Goal: Information Seeking & Learning: Learn about a topic

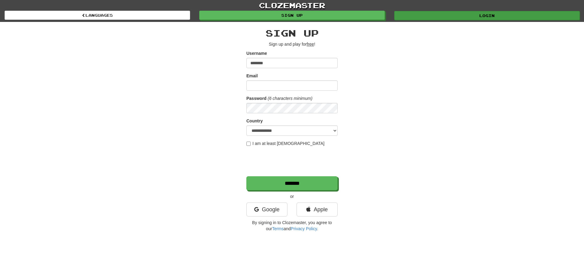
type input "********"
click at [488, 14] on link "Login" at bounding box center [487, 15] width 186 height 9
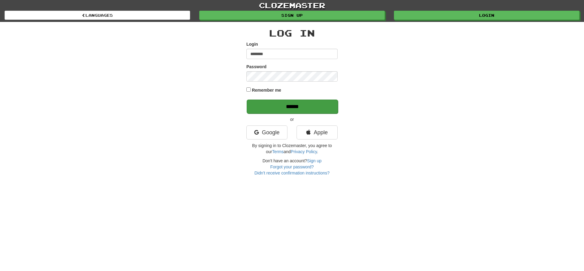
type input "********"
click at [285, 106] on input "******" at bounding box center [292, 107] width 91 height 14
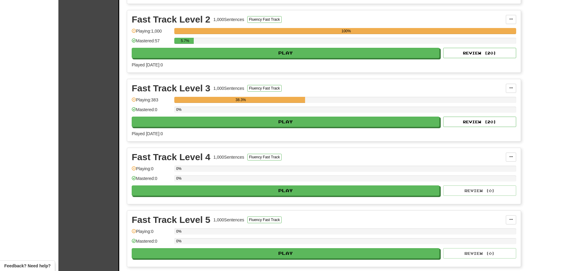
scroll to position [208, 0]
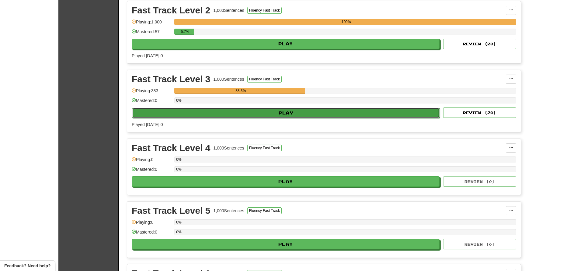
click at [287, 113] on button "Play" at bounding box center [286, 113] width 308 height 10
select select "**"
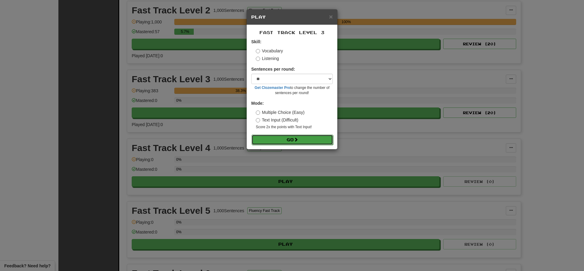
click at [291, 139] on button "Go" at bounding box center [293, 139] width 82 height 10
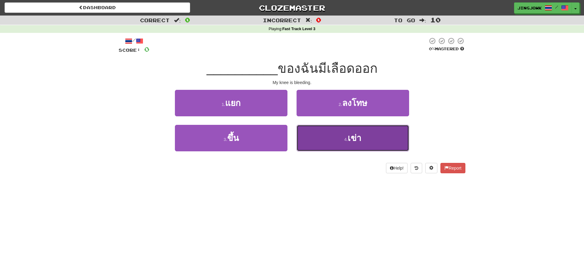
click at [352, 141] on span "เข่า" at bounding box center [355, 137] width 14 height 9
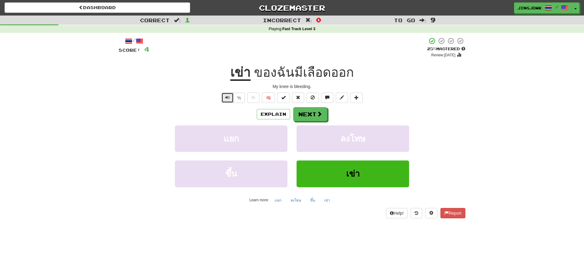
click at [227, 100] on span "Text-to-speech controls" at bounding box center [227, 97] width 4 height 4
click at [314, 116] on button "Next" at bounding box center [311, 114] width 34 height 14
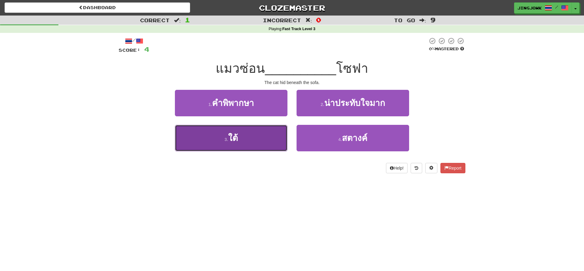
click at [237, 138] on span "ใต้" at bounding box center [233, 137] width 10 height 9
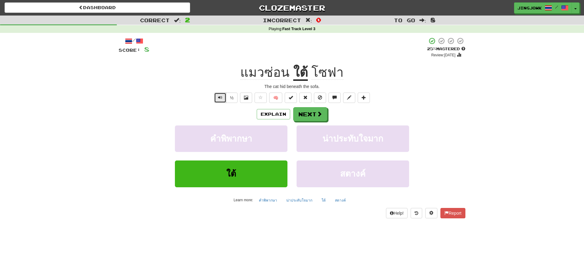
click at [220, 99] on span "Text-to-speech controls" at bounding box center [220, 97] width 4 height 4
click at [310, 115] on button "Next" at bounding box center [311, 114] width 34 height 14
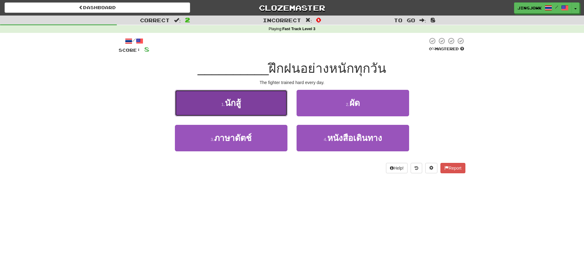
click at [218, 100] on button "1 . นักสู้" at bounding box center [231, 103] width 113 height 26
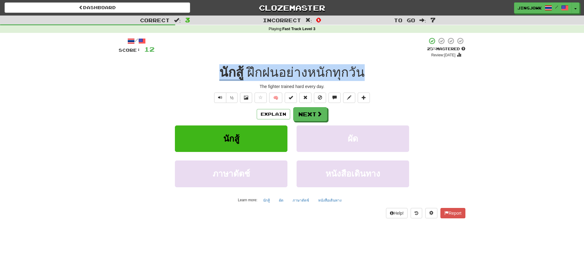
drag, startPoint x: 217, startPoint y: 72, endPoint x: 370, endPoint y: 76, distance: 152.8
click at [370, 76] on div "นักสู้ ฝึกฝนอย่างหนักทุกวัน" at bounding box center [292, 72] width 347 height 17
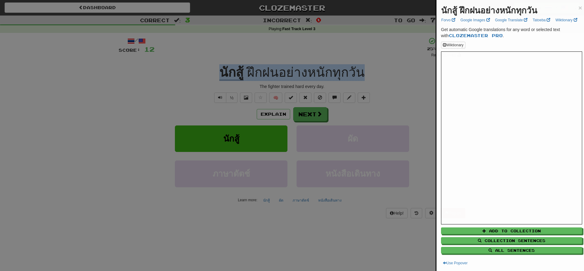
copy div "นักสู้ ฝึกฝนอย่างหนักทุกวัน"
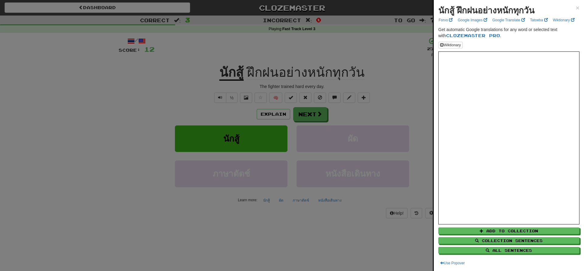
click at [123, 92] on div at bounding box center [292, 135] width 584 height 271
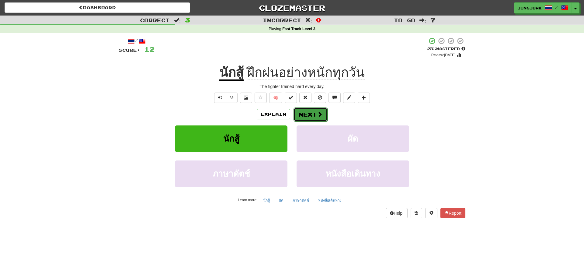
click at [311, 114] on button "Next" at bounding box center [311, 114] width 34 height 14
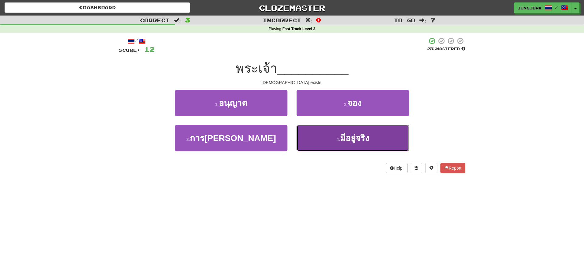
click at [354, 138] on span "มีอยู่จริง" at bounding box center [354, 137] width 29 height 9
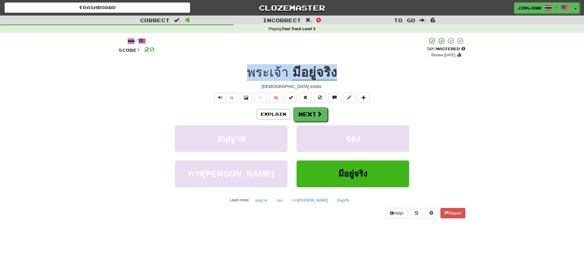
drag, startPoint x: 247, startPoint y: 70, endPoint x: 350, endPoint y: 73, distance: 103.5
click at [350, 73] on div "พระเจ้า มีอยู่จริง" at bounding box center [292, 72] width 347 height 17
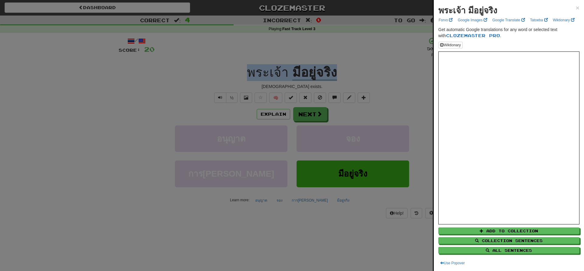
copy div "พระเจ้า มีอยู่จริง"
click at [32, 168] on div at bounding box center [292, 135] width 584 height 271
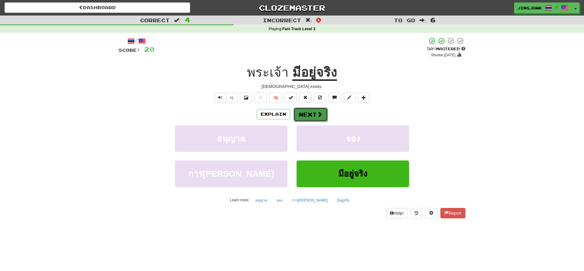
click at [311, 114] on button "Next" at bounding box center [311, 114] width 34 height 14
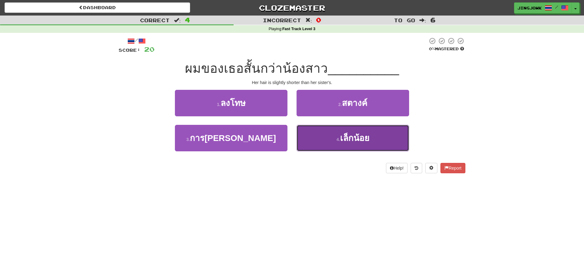
click at [359, 138] on span "เล็กน้อย" at bounding box center [354, 137] width 29 height 9
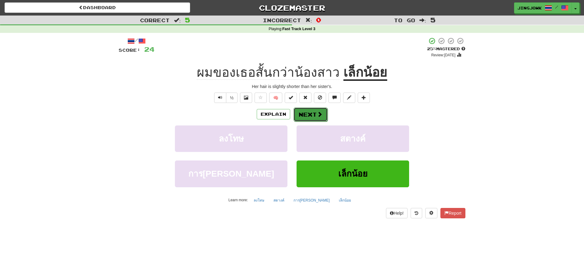
click at [311, 115] on button "Next" at bounding box center [311, 114] width 34 height 14
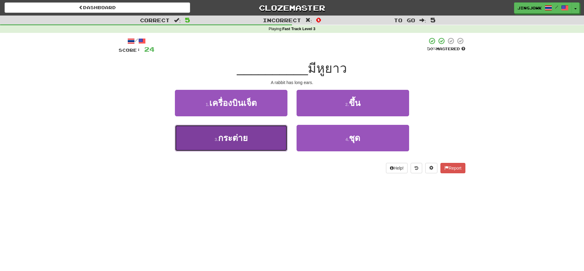
click at [237, 141] on span "กระต่าย" at bounding box center [233, 137] width 30 height 9
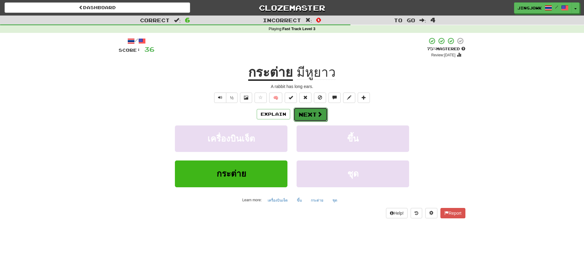
click at [309, 115] on button "Next" at bounding box center [311, 114] width 34 height 14
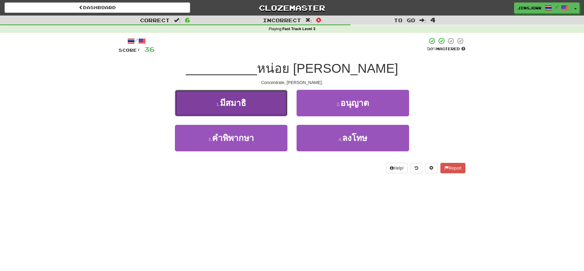
click at [234, 99] on span "มีสมาธิ" at bounding box center [233, 102] width 26 height 9
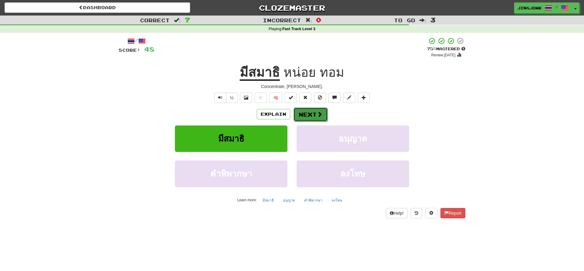
click at [306, 116] on button "Next" at bounding box center [311, 114] width 34 height 14
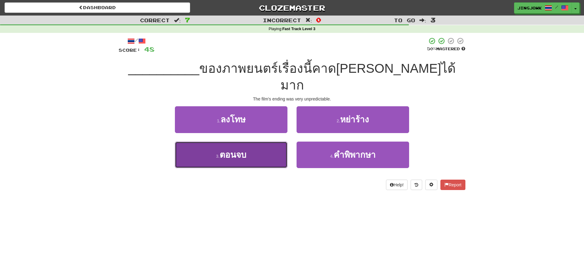
click at [232, 144] on button "3 . ตอนจบ" at bounding box center [231, 154] width 113 height 26
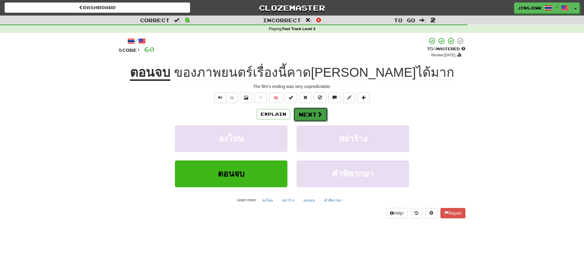
click at [312, 116] on button "Next" at bounding box center [311, 114] width 34 height 14
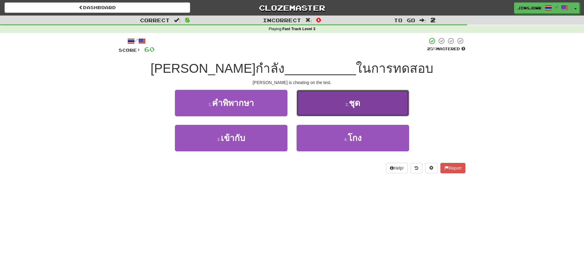
click at [354, 103] on span "ชุด" at bounding box center [354, 102] width 11 height 9
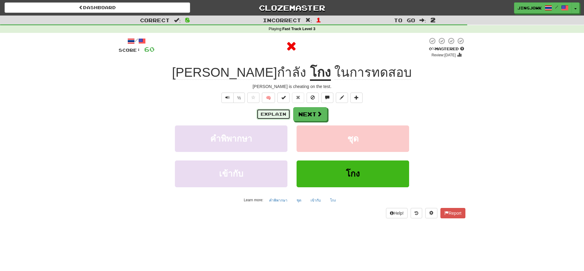
click at [268, 116] on button "Explain" at bounding box center [273, 114] width 33 height 10
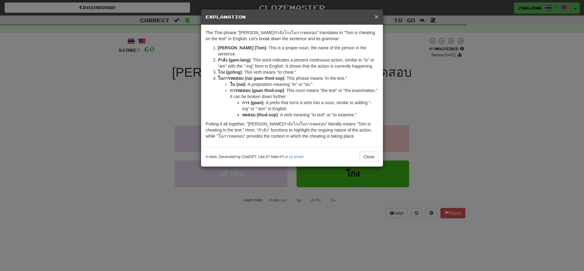
click at [376, 17] on span "×" at bounding box center [377, 16] width 4 height 7
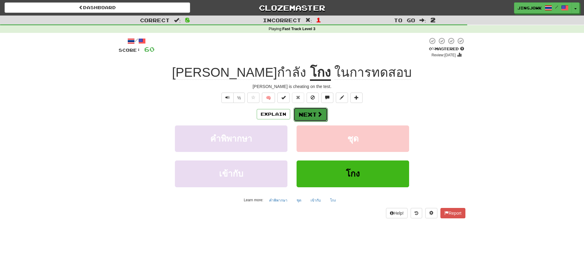
click at [308, 115] on button "Next" at bounding box center [311, 114] width 34 height 14
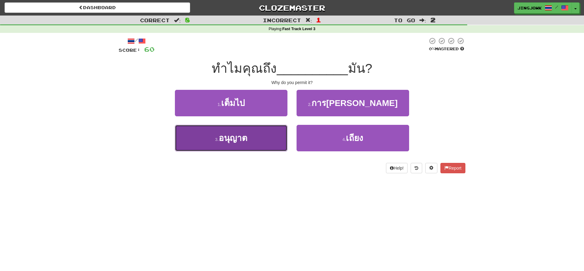
click at [225, 138] on span "อนุญาต" at bounding box center [233, 137] width 29 height 9
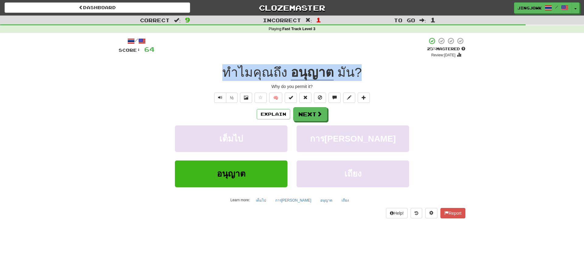
drag, startPoint x: 220, startPoint y: 72, endPoint x: 366, endPoint y: 69, distance: 146.7
click at [366, 69] on div "ทําไมคุณถึง อนุญาต มัน ?" at bounding box center [292, 72] width 347 height 17
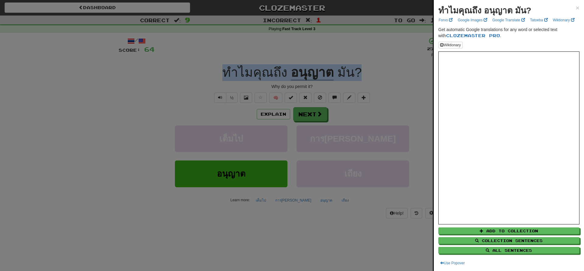
copy div "ทําไมคุณถึง อนุญาต มัน ?"
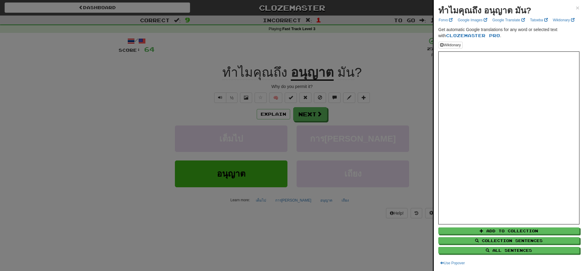
drag, startPoint x: 96, startPoint y: 121, endPoint x: 98, endPoint y: 124, distance: 3.4
click at [97, 122] on div at bounding box center [292, 135] width 584 height 271
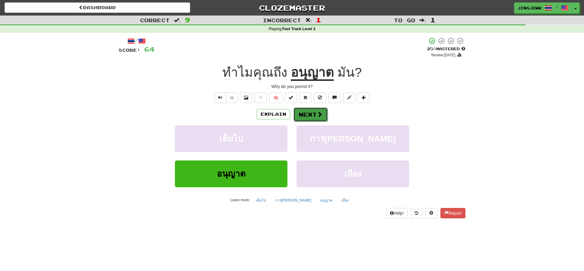
click at [309, 116] on button "Next" at bounding box center [311, 114] width 34 height 14
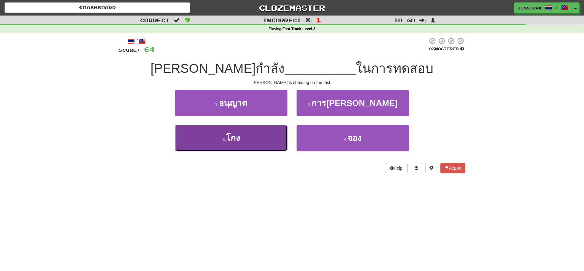
click at [235, 139] on span "โกง" at bounding box center [233, 137] width 14 height 9
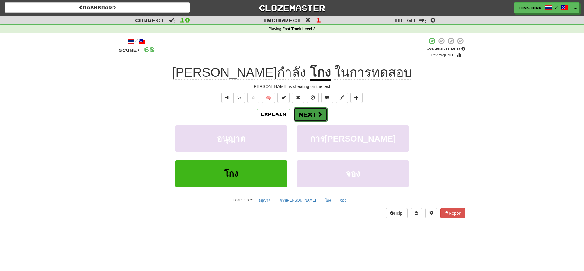
click at [311, 116] on button "Next" at bounding box center [311, 114] width 34 height 14
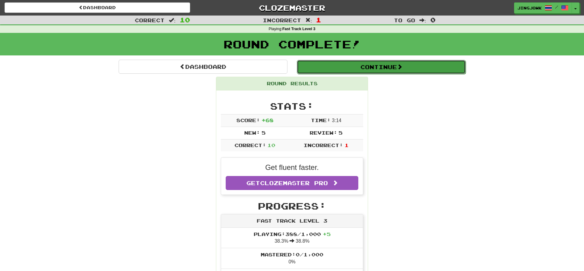
click at [389, 68] on button "Continue" at bounding box center [381, 67] width 169 height 14
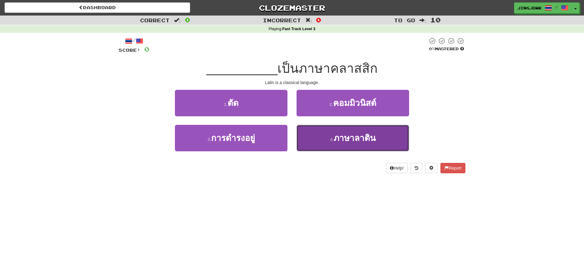
click at [357, 138] on span "ภาษาลาติน" at bounding box center [355, 137] width 42 height 9
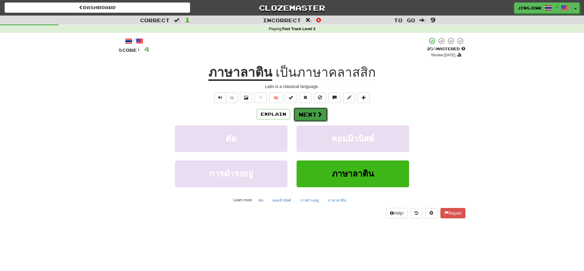
click at [311, 116] on button "Next" at bounding box center [311, 114] width 34 height 14
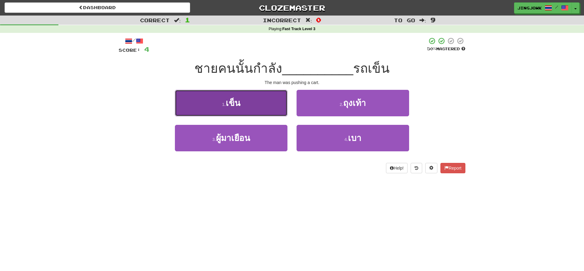
click at [239, 104] on span "เข็น" at bounding box center [233, 102] width 15 height 9
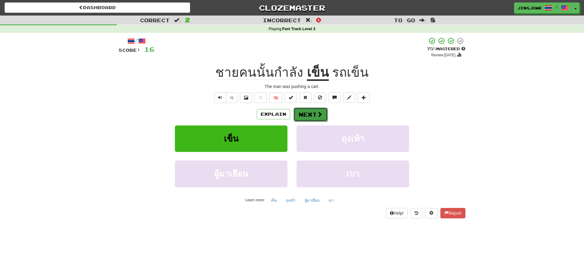
click at [310, 114] on button "Next" at bounding box center [311, 114] width 34 height 14
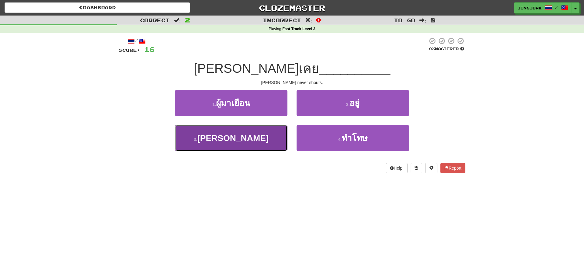
click at [235, 139] on span "ตะโกน" at bounding box center [233, 137] width 72 height 9
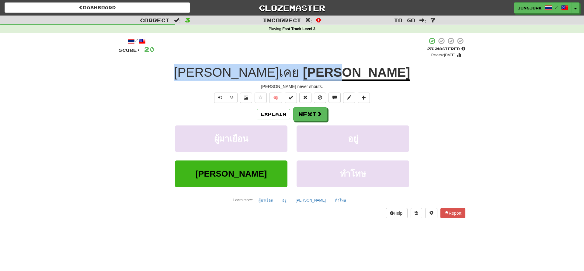
drag, startPoint x: 237, startPoint y: 72, endPoint x: 365, endPoint y: 72, distance: 127.5
click at [366, 72] on div "ทอมไม่เคย ตะโกน" at bounding box center [292, 72] width 347 height 17
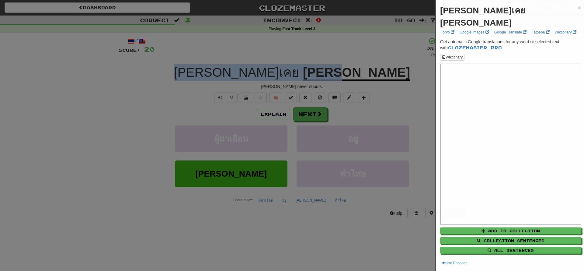
copy div "ทอมไม่เคย ตะโกน"
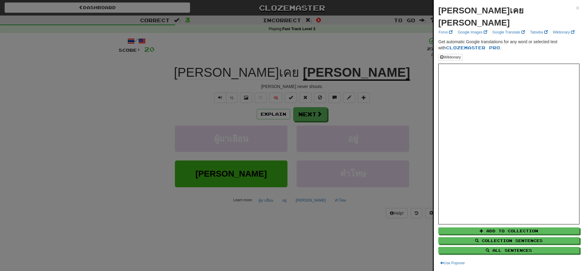
click at [109, 77] on div at bounding box center [292, 135] width 584 height 271
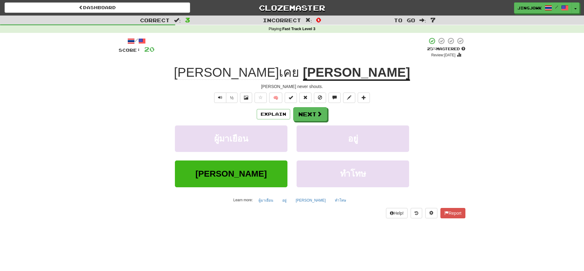
click at [90, 103] on div "Correct : 3 Incorrect : 0 To go : 7 Playing : Fast Track Level 3 / Score: 20 + …" at bounding box center [292, 121] width 584 height 211
click at [313, 115] on button "Next" at bounding box center [311, 114] width 34 height 14
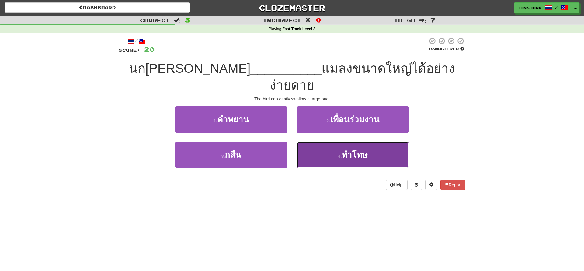
click at [355, 150] on span "ทำโทษ" at bounding box center [355, 154] width 26 height 9
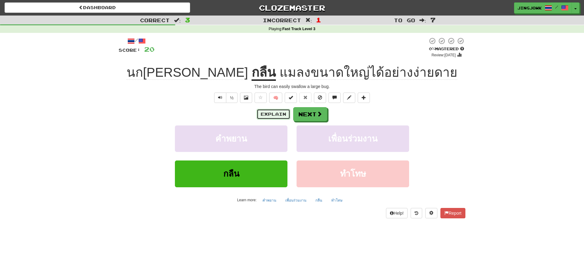
click at [274, 115] on button "Explain" at bounding box center [273, 114] width 33 height 10
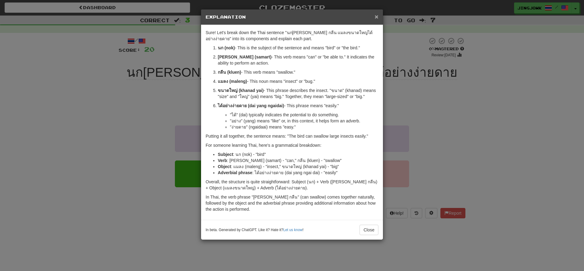
click at [375, 18] on span "×" at bounding box center [377, 16] width 4 height 7
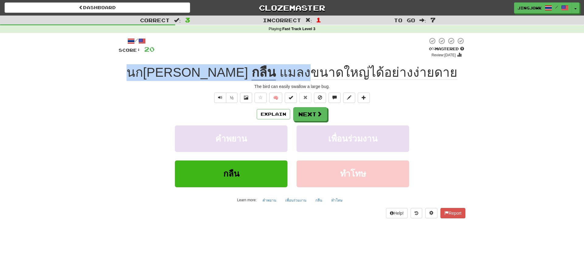
drag, startPoint x: 155, startPoint y: 72, endPoint x: 279, endPoint y: 72, distance: 123.8
click at [279, 72] on div "นกสามารถ กลืน แมลงขนาดใหญ่ได้อย่างง่ายดาย" at bounding box center [292, 72] width 347 height 17
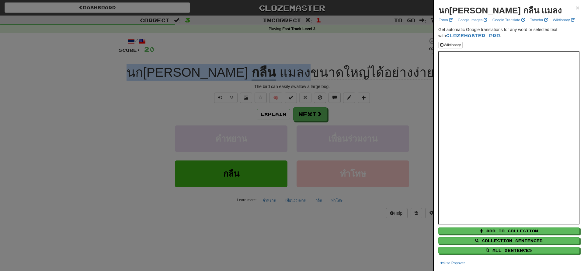
copy div "นกสามารถ กลืน แมลง"
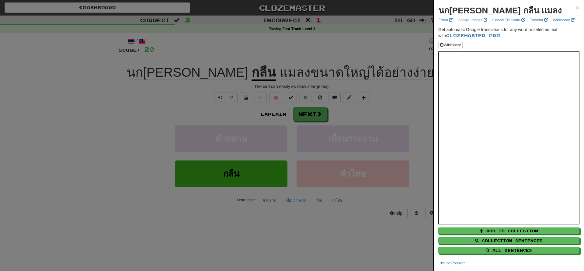
click at [109, 103] on div at bounding box center [292, 135] width 584 height 271
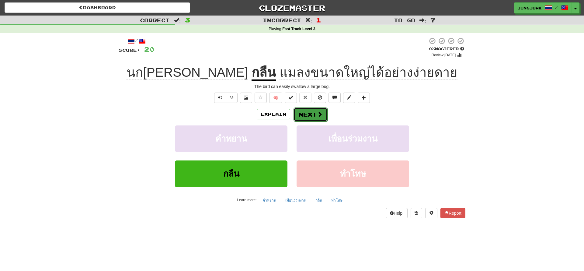
click at [309, 113] on button "Next" at bounding box center [311, 114] width 34 height 14
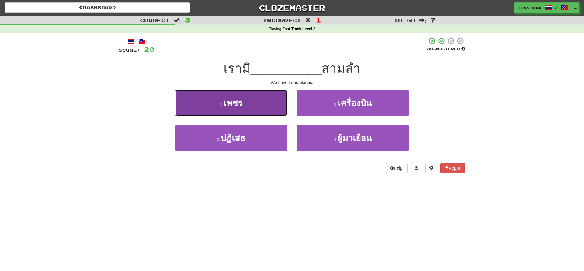
click at [232, 103] on span "เพชร" at bounding box center [233, 102] width 19 height 9
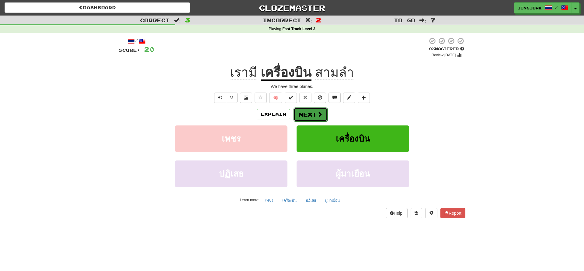
click at [311, 115] on button "Next" at bounding box center [311, 114] width 34 height 14
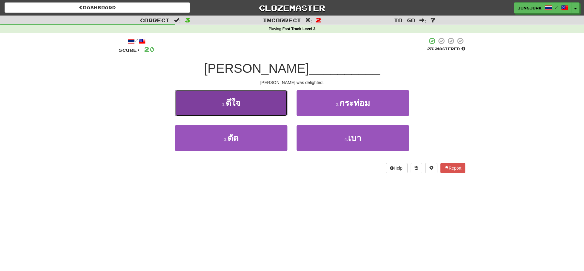
click at [232, 102] on span "ดีใจ" at bounding box center [233, 102] width 15 height 9
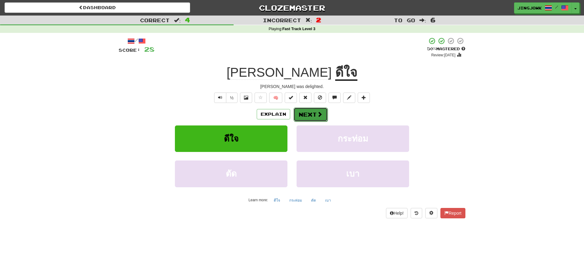
click at [310, 116] on button "Next" at bounding box center [311, 114] width 34 height 14
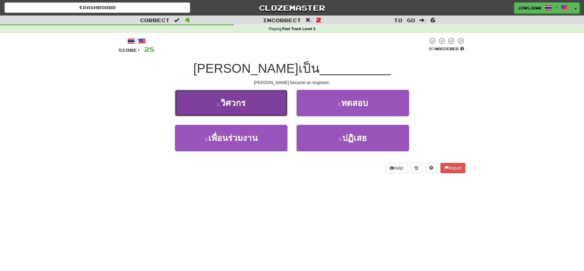
click at [235, 108] on span "วิศวกร" at bounding box center [233, 102] width 25 height 9
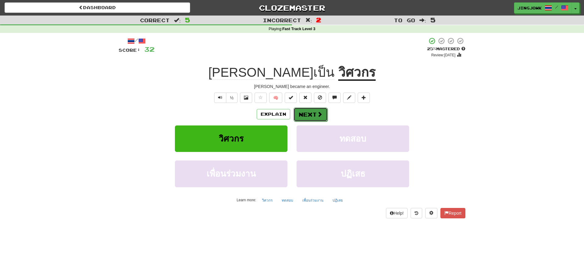
click at [310, 115] on button "Next" at bounding box center [311, 114] width 34 height 14
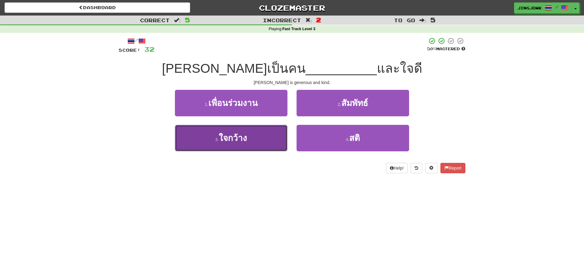
click at [229, 138] on span "ใจกว้าง" at bounding box center [233, 137] width 28 height 9
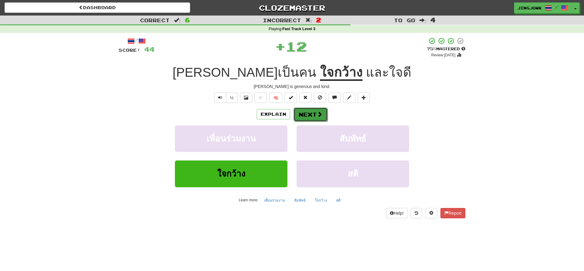
click at [313, 114] on button "Next" at bounding box center [311, 114] width 34 height 14
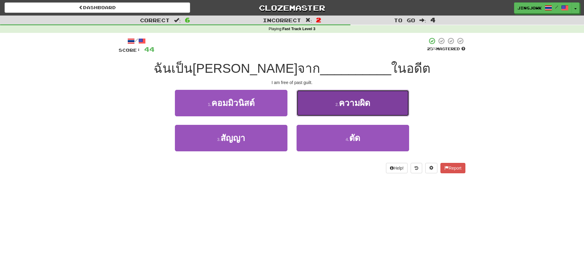
click at [361, 102] on span "ความผิด" at bounding box center [354, 102] width 31 height 9
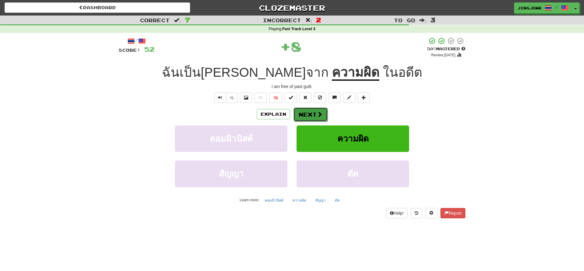
click at [309, 114] on button "Next" at bounding box center [311, 114] width 34 height 14
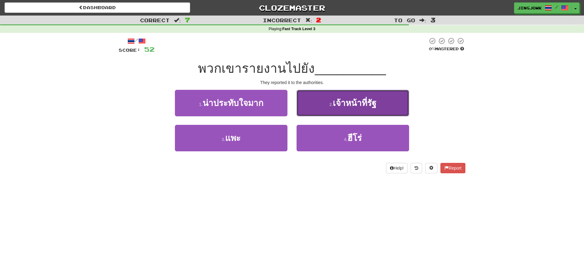
click at [348, 101] on span "เจ้าหน้าที่รัฐ" at bounding box center [355, 102] width 44 height 9
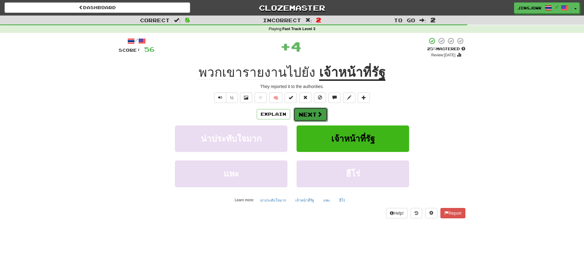
click at [309, 114] on button "Next" at bounding box center [311, 114] width 34 height 14
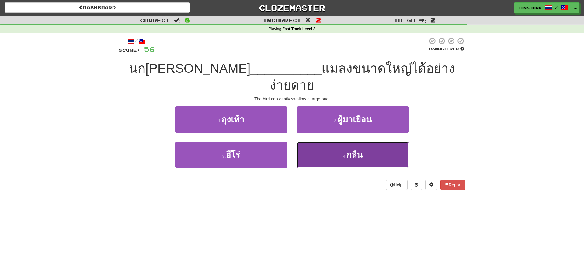
click at [359, 150] on span "กลืน" at bounding box center [355, 154] width 16 height 9
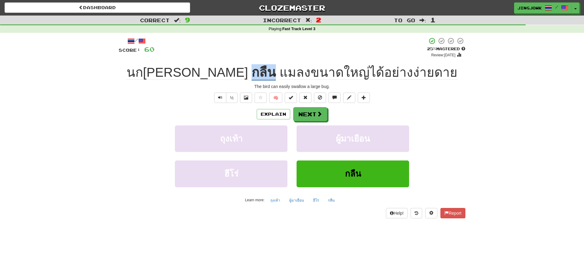
drag, startPoint x: 248, startPoint y: 73, endPoint x: 222, endPoint y: 74, distance: 25.9
click at [222, 74] on div "นกสามารถ กลืน แมลงขนาดใหญ่ได้อย่างง่ายดาย" at bounding box center [292, 72] width 347 height 17
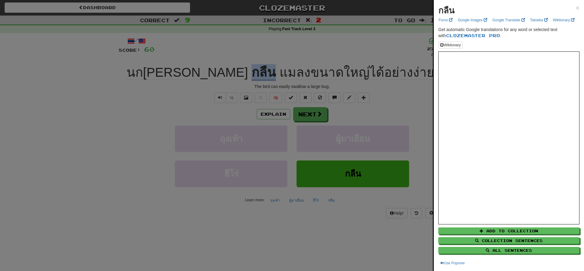
copy div "กลืน"
click at [94, 138] on div at bounding box center [292, 135] width 584 height 271
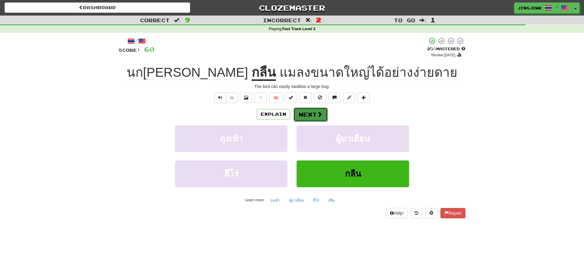
click at [313, 113] on button "Next" at bounding box center [311, 114] width 34 height 14
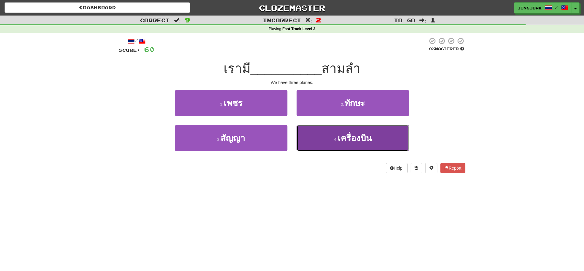
click at [358, 138] on span "เครื่องบิน" at bounding box center [355, 137] width 34 height 9
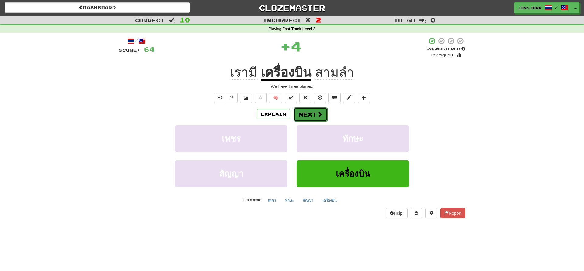
click at [305, 115] on button "Next" at bounding box center [311, 114] width 34 height 14
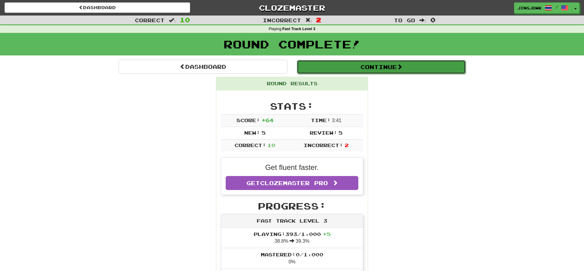
click at [382, 68] on button "Continue" at bounding box center [381, 67] width 169 height 14
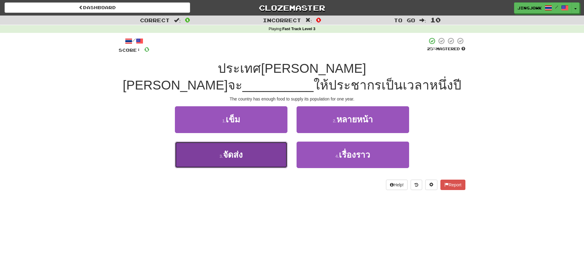
click at [238, 158] on span "จัดส่ง" at bounding box center [233, 154] width 20 height 9
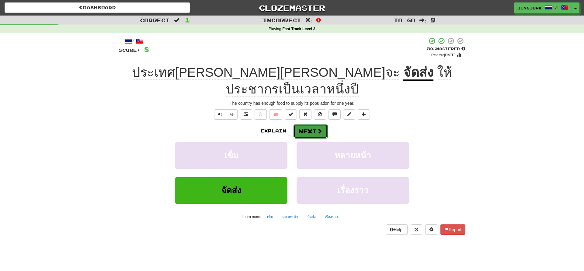
click at [315, 124] on button "Next" at bounding box center [311, 131] width 34 height 14
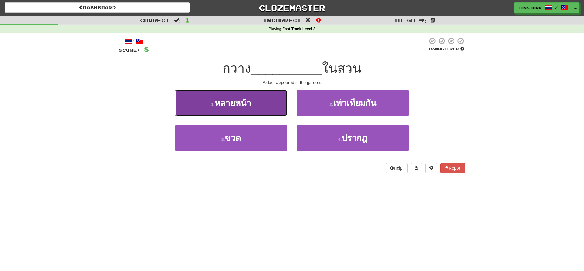
click at [238, 107] on span "หลายหน้า" at bounding box center [233, 102] width 37 height 9
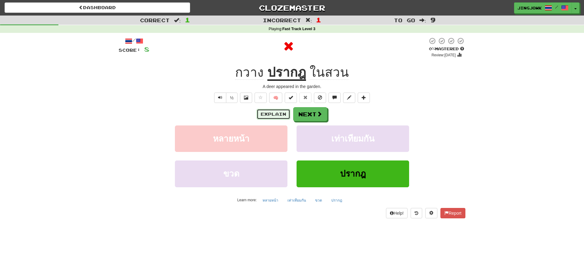
click at [267, 117] on button "Explain" at bounding box center [273, 114] width 33 height 10
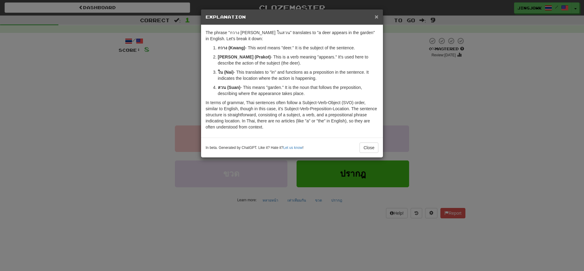
click at [377, 17] on span "×" at bounding box center [377, 16] width 4 height 7
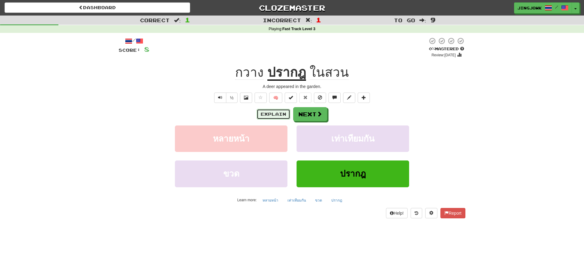
click at [269, 115] on button "Explain" at bounding box center [273, 114] width 33 height 10
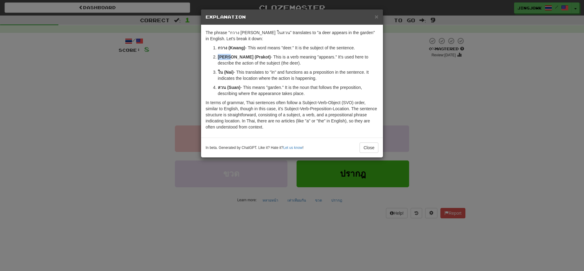
drag, startPoint x: 218, startPoint y: 56, endPoint x: 230, endPoint y: 57, distance: 11.9
click at [230, 57] on strong "ปรากฎ (Prakot)" at bounding box center [244, 56] width 53 height 5
copy strong "ปรากฎ"
click at [369, 147] on button "Close" at bounding box center [369, 147] width 19 height 10
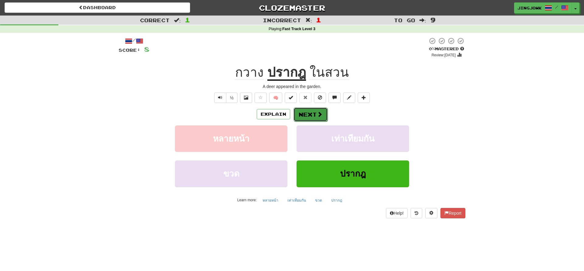
click at [313, 117] on button "Next" at bounding box center [311, 114] width 34 height 14
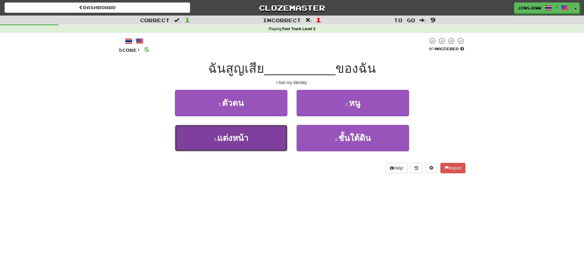
click at [230, 141] on span "แต่งหน้า" at bounding box center [232, 137] width 31 height 9
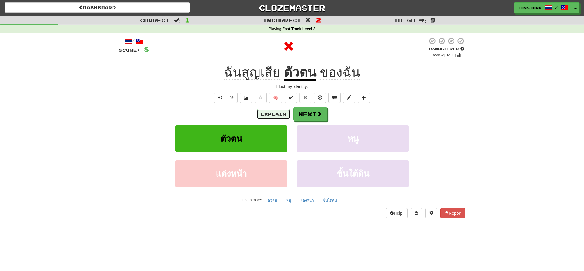
click at [267, 116] on button "Explain" at bounding box center [273, 114] width 33 height 10
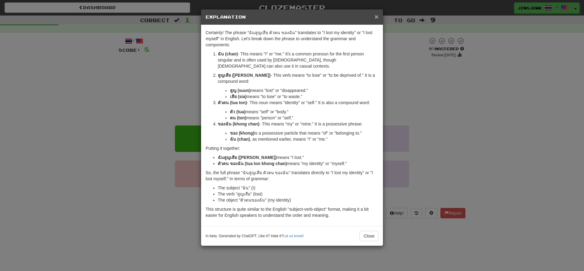
click at [376, 16] on span "×" at bounding box center [377, 16] width 4 height 7
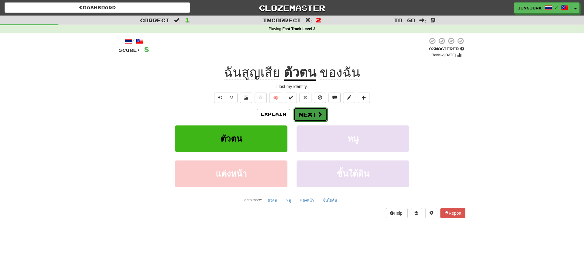
click at [310, 116] on button "Next" at bounding box center [311, 114] width 34 height 14
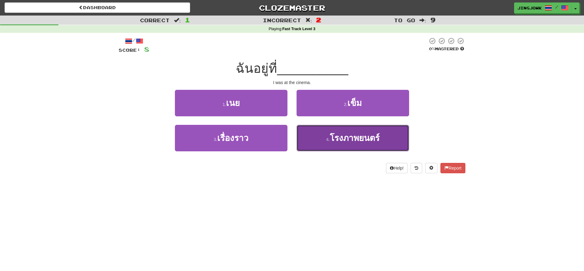
click at [337, 140] on span "โรงภาพยนตร์" at bounding box center [355, 137] width 50 height 9
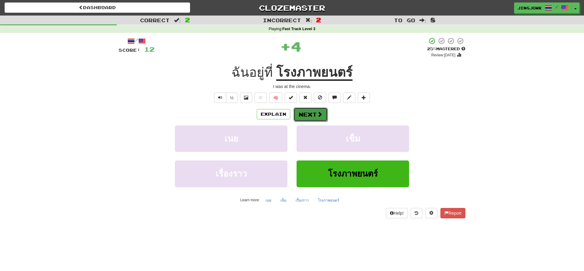
click at [310, 115] on button "Next" at bounding box center [311, 114] width 34 height 14
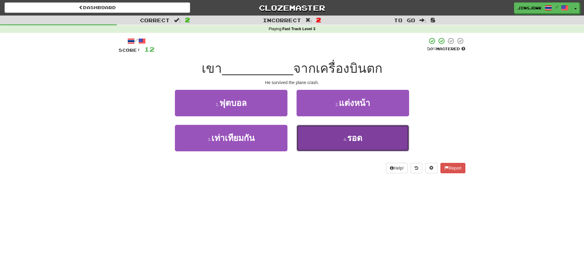
click at [359, 141] on span "รอด" at bounding box center [354, 137] width 15 height 9
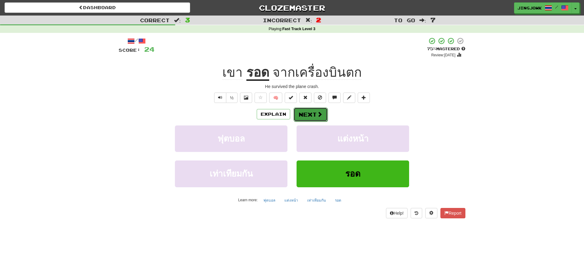
click at [313, 114] on button "Next" at bounding box center [311, 114] width 34 height 14
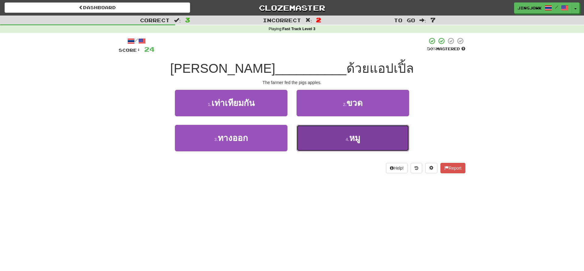
click at [355, 139] on span "หมู" at bounding box center [354, 137] width 11 height 9
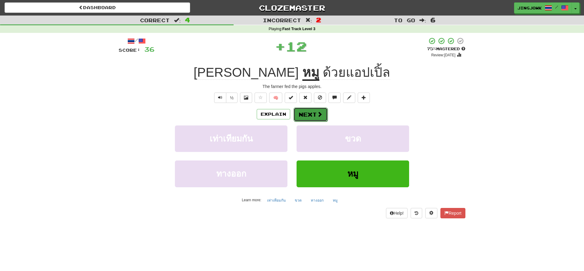
click at [307, 116] on button "Next" at bounding box center [311, 114] width 34 height 14
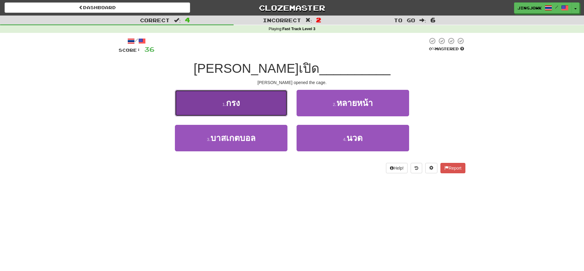
click at [232, 106] on span "กรง" at bounding box center [233, 102] width 14 height 9
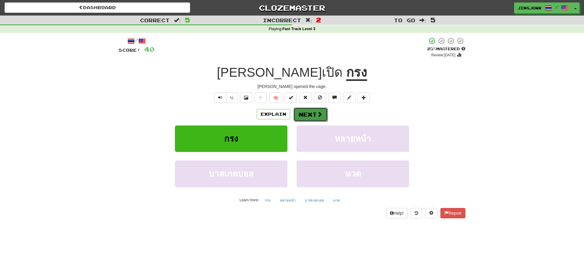
click at [313, 114] on button "Next" at bounding box center [311, 114] width 34 height 14
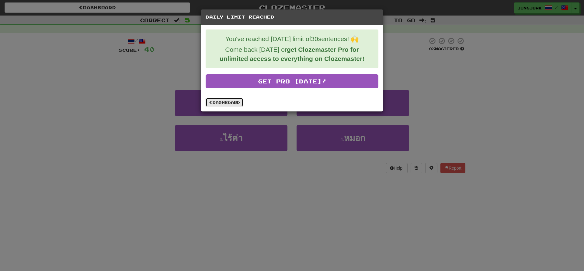
click at [223, 101] on link "Dashboard" at bounding box center [225, 102] width 38 height 9
